Goal: Obtain resource: Obtain resource

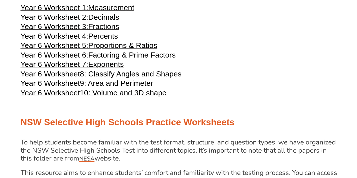
scroll to position [983, 0]
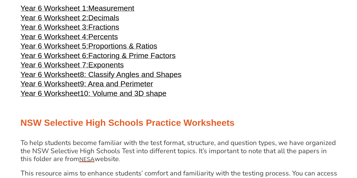
click at [110, 22] on span "Decimals" at bounding box center [103, 18] width 31 height 8
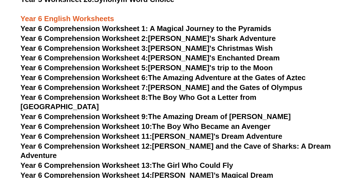
scroll to position [3097, 0]
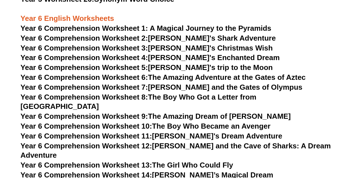
click at [223, 79] on link "Year 6 Comprehension Worksheet 6: The Amazing Adventure at the Gates of Aztec" at bounding box center [163, 77] width 285 height 8
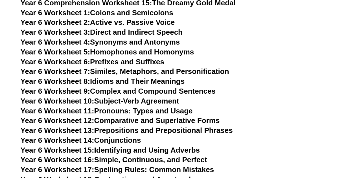
scroll to position [3280, 0]
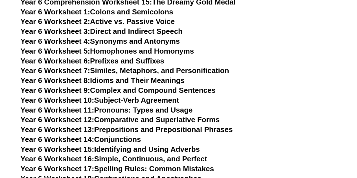
click at [204, 125] on link "Year 6 Worksheet 13: Prepositions and Prepositional Phrases" at bounding box center [127, 129] width 212 height 8
click at [131, 135] on link "Year 6 Worksheet 14: Conjunctions" at bounding box center [81, 139] width 121 height 8
